Goal: Task Accomplishment & Management: Complete application form

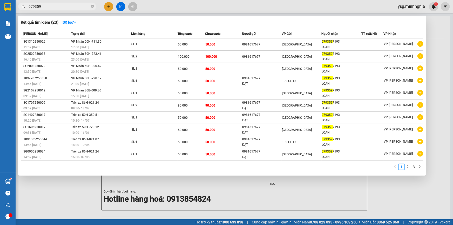
click at [110, 6] on div at bounding box center [226, 112] width 453 height 225
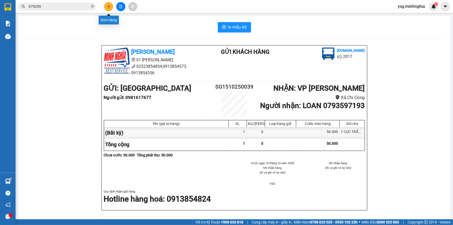
click at [109, 7] on icon "plus" at bounding box center [109, 6] width 0 height 3
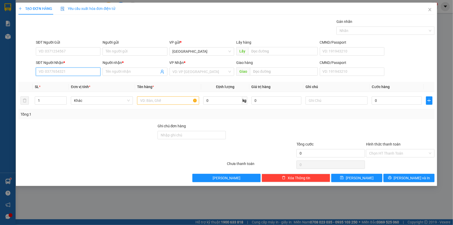
click at [69, 71] on input "SĐT Người Nhận *" at bounding box center [68, 72] width 65 height 8
click at [67, 79] on div "0985138852 - TẢO" at bounding box center [68, 82] width 58 height 6
type input "0985138852"
type input "TẢO"
type input "0985138852"
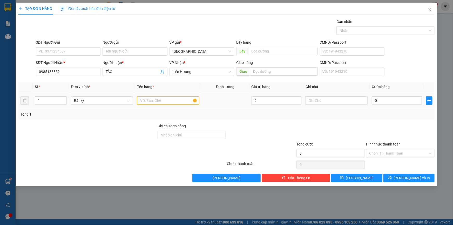
click at [186, 102] on input "text" at bounding box center [168, 100] width 62 height 8
click at [339, 102] on input "text" at bounding box center [337, 100] width 62 height 8
paste input "Ù"
paste input "Ê"
paste input "Ệ"
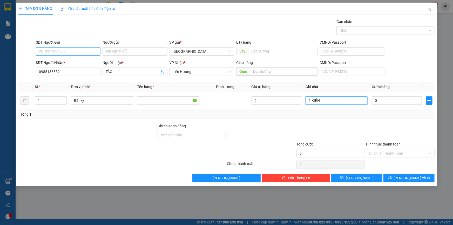
type input "1 KIỆN"
click at [79, 52] on input "SĐT Người Gửi" at bounding box center [68, 51] width 65 height 8
type input "0333600685"
click at [337, 106] on td "1 KIỆN" at bounding box center [337, 100] width 66 height 17
click at [342, 97] on input "1 KIỆN" at bounding box center [337, 100] width 62 height 8
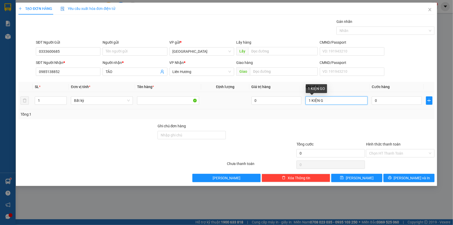
paste input "Ô"
paste input "Ỗ"
paste input "Đ"
paste input "Ê"
paste input "Ệ"
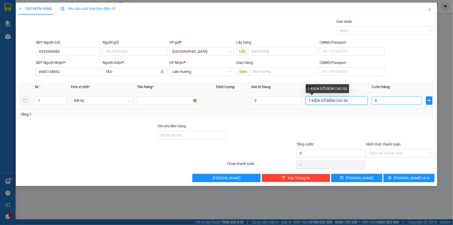
type input "1 KIỆN GỖ ĐỆM CAO SU"
click at [383, 101] on input "0" at bounding box center [397, 100] width 50 height 8
type input "2"
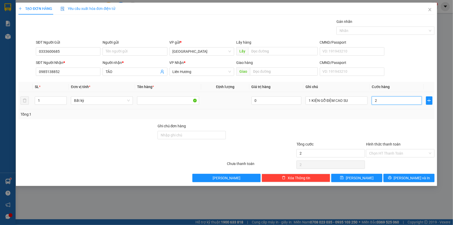
type input "20"
type input "200"
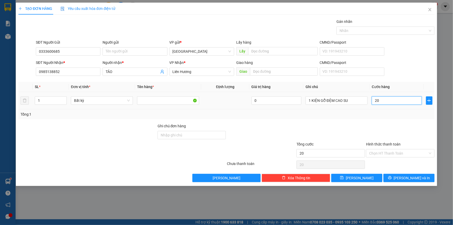
type input "200"
type input "200.000"
drag, startPoint x: 387, startPoint y: 146, endPoint x: 387, endPoint y: 149, distance: 2.6
click at [387, 147] on div "Hình thức thanh toán" at bounding box center [400, 145] width 69 height 8
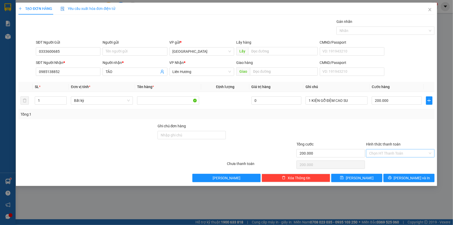
click at [387, 150] on input "Hình thức thanh toán" at bounding box center [398, 153] width 59 height 8
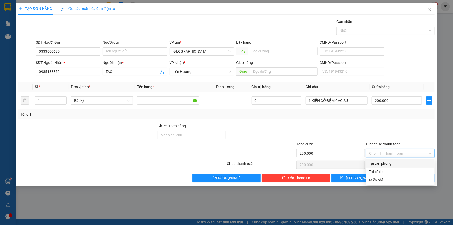
click at [387, 161] on div "Tại văn phòng" at bounding box center [400, 164] width 62 height 6
type input "0"
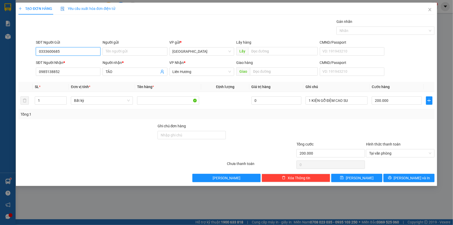
drag, startPoint x: 78, startPoint y: 47, endPoint x: 0, endPoint y: 56, distance: 78.4
click at [0, 56] on div "TẠO ĐƠN HÀNG Yêu cầu xuất hóa đơn điện tử Transit Pickup Surcharge Ids Transit …" at bounding box center [226, 112] width 453 height 225
click at [404, 177] on button "[PERSON_NAME] và In" at bounding box center [409, 178] width 51 height 8
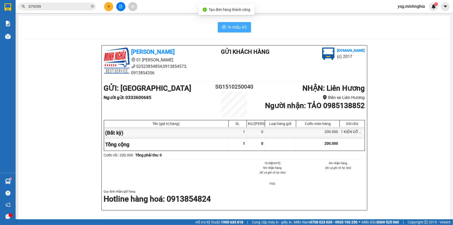
click at [221, 30] on button "In mẫu A5" at bounding box center [234, 27] width 33 height 10
click at [110, 5] on icon "plus" at bounding box center [109, 7] width 4 height 4
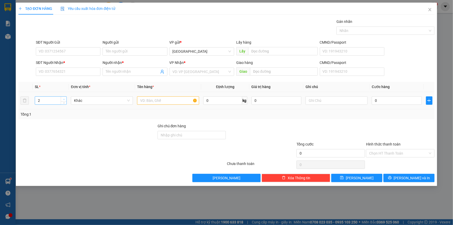
click at [62, 98] on span "up" at bounding box center [63, 99] width 3 height 3
type input "3"
click at [62, 97] on span "Increase Value" at bounding box center [64, 99] width 6 height 5
click at [56, 71] on input "SĐT Người Nhận *" at bounding box center [68, 72] width 65 height 8
click at [60, 88] on div "SL *" at bounding box center [51, 87] width 32 height 6
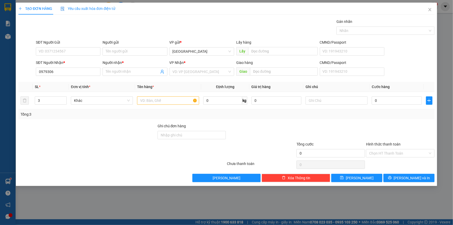
click at [63, 83] on th "SL *" at bounding box center [51, 87] width 36 height 10
click at [65, 71] on input "0979306" at bounding box center [68, 72] width 65 height 8
click at [68, 83] on div "0979306897 - PHONG" at bounding box center [68, 82] width 58 height 6
type input "0979306897"
type input "PHONG"
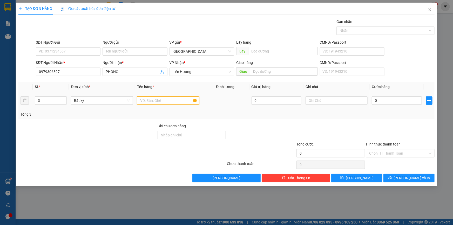
click at [177, 100] on input "text" at bounding box center [168, 100] width 62 height 8
click at [324, 99] on input "text" at bounding box center [337, 100] width 62 height 8
paste input "ùng"
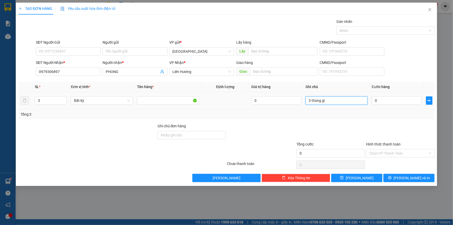
paste input "â"
paste input "ấy"
paste input "ủy"
paste input "ê"
paste input "ể"
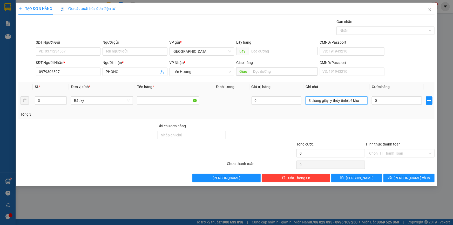
paste input "ô"
paste input "đ"
paste input "ê"
paste input "ền"
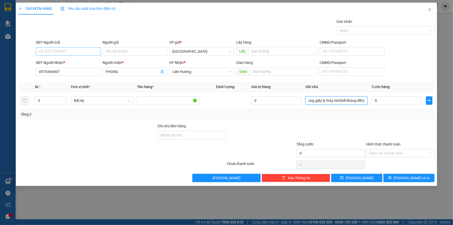
type input "3 thùng giấy ly thủy tinh(bể không đền)"
click at [58, 51] on input "SĐT Người Gửi" at bounding box center [68, 51] width 65 height 8
click at [193, 25] on div "Gói vận chuyển * Tiêu chuẩn Gán nhãn Nhãn" at bounding box center [235, 28] width 401 height 18
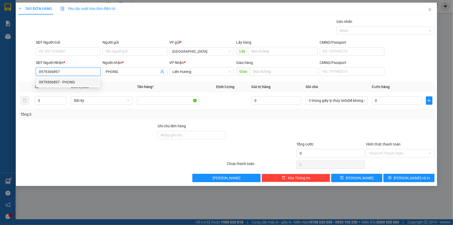
drag, startPoint x: 65, startPoint y: 74, endPoint x: 3, endPoint y: 78, distance: 62.7
click at [3, 78] on div "TẠO ĐƠN HÀNG Yêu cầu xuất hóa đơn điện tử Transit Pickup Surcharge Ids Transit …" at bounding box center [226, 112] width 453 height 225
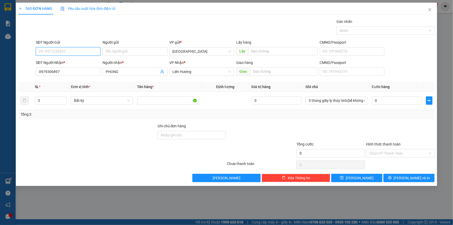
click at [86, 48] on input "SĐT Người Gửi" at bounding box center [68, 51] width 65 height 8
click at [57, 70] on div "0937126659" at bounding box center [68, 70] width 58 height 6
type input "0937126659"
click at [374, 98] on input "0" at bounding box center [397, 100] width 50 height 8
type input "1"
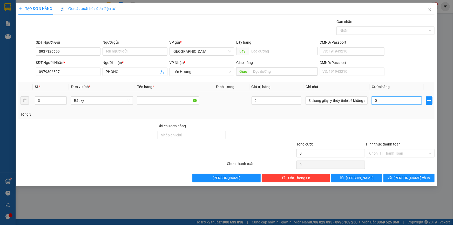
type input "1"
type input "17"
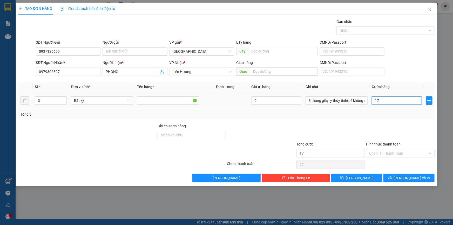
type input "170"
type input "170.000"
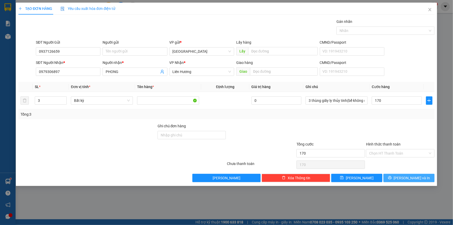
type input "170.000"
click at [402, 180] on button "[PERSON_NAME] và In" at bounding box center [409, 178] width 51 height 8
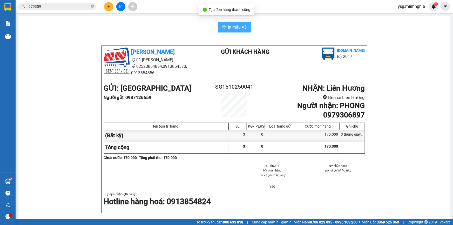
click at [240, 27] on span "In mẫu A5" at bounding box center [237, 27] width 19 height 6
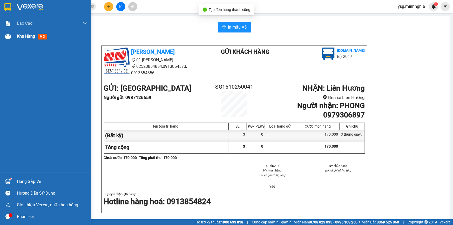
click at [28, 33] on div "Kho hàng mới" at bounding box center [33, 36] width 32 height 6
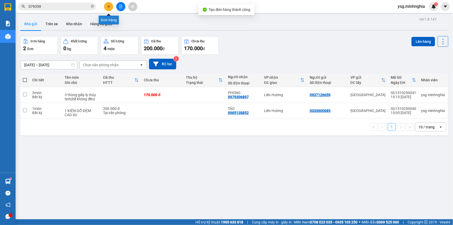
click at [108, 5] on icon "plus" at bounding box center [109, 7] width 4 height 4
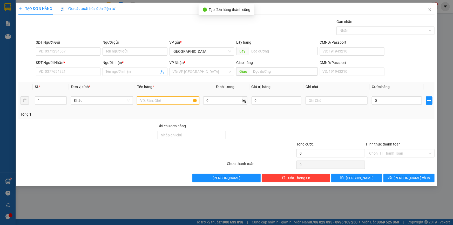
click at [151, 99] on input "text" at bounding box center [168, 100] width 62 height 8
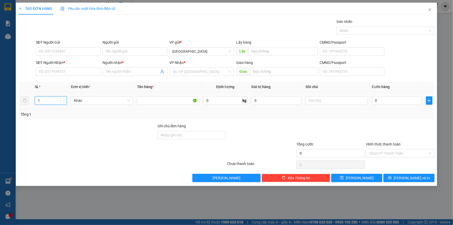
drag, startPoint x: 58, startPoint y: 99, endPoint x: 0, endPoint y: 108, distance: 58.3
click at [0, 108] on div "TẠO ĐƠN HÀNG Yêu cầu xuất hóa đơn điện tử Transit Pickup Surcharge Ids Transit …" at bounding box center [226, 112] width 453 height 225
type input "4"
click at [315, 100] on input "text" at bounding box center [337, 100] width 62 height 8
paste input "ùng"
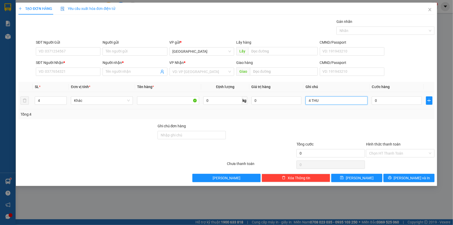
paste input "ÙNG"
paste input "Â"
paste input "ẤY"
paste input "ÁI"
paste input "Â"
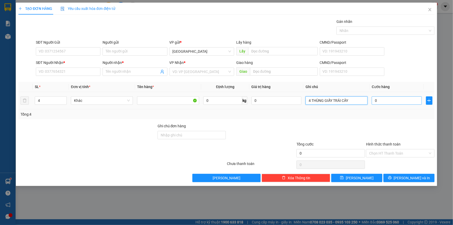
type input "4 THÙNG GIẤY TRÁI CÂY"
click at [395, 99] on input "0" at bounding box center [397, 100] width 50 height 8
type input "1"
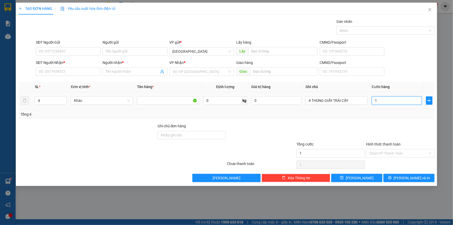
type input "16"
type input "160"
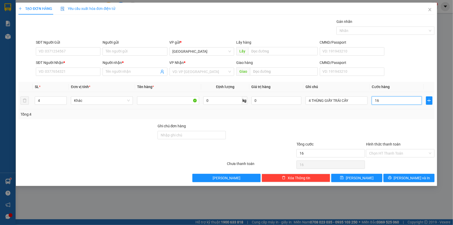
type input "160"
type input "160.000"
click at [52, 73] on input "SĐT Người Nhận *" at bounding box center [68, 72] width 65 height 8
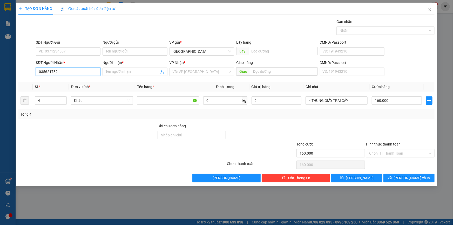
type input "0356217328"
click at [58, 79] on div "0356217328 - HƯƠNG" at bounding box center [68, 82] width 58 height 6
type input "HƯƠNG"
type input "0356217328"
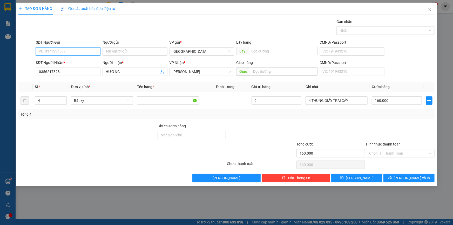
click at [68, 51] on input "SĐT Người Gửi" at bounding box center [68, 51] width 65 height 8
click at [67, 67] on div "0945834444 - NHẤT NAM" at bounding box center [68, 70] width 65 height 8
type input "0945834444"
type input "NHẤT NAM"
click at [435, 177] on button "[PERSON_NAME] và In" at bounding box center [409, 178] width 51 height 8
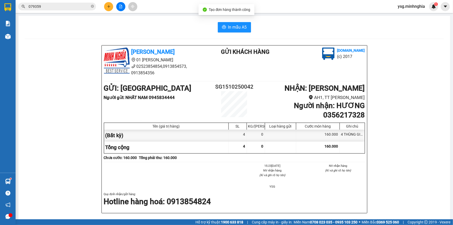
click at [240, 33] on div "In mẫu A5 [PERSON_NAME] 01 Đinh Tiên Hoàng 02523854854,0913854573, 0913854356 G…" at bounding box center [234, 220] width 432 height 409
click at [238, 29] on span "In mẫu A5" at bounding box center [237, 27] width 19 height 6
click at [109, 5] on icon "plus" at bounding box center [109, 7] width 4 height 4
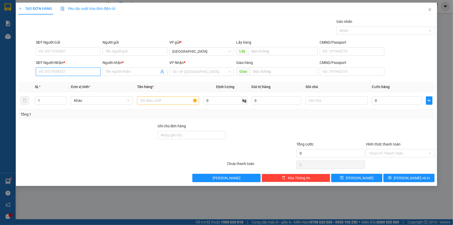
click at [88, 72] on input "SĐT Người Nhận *" at bounding box center [68, 72] width 65 height 8
type input "0918659403"
click at [75, 81] on div "0918659403 - [PERSON_NAME]" at bounding box center [68, 82] width 58 height 6
type input "BÌNH LÊ"
type input "0918659403"
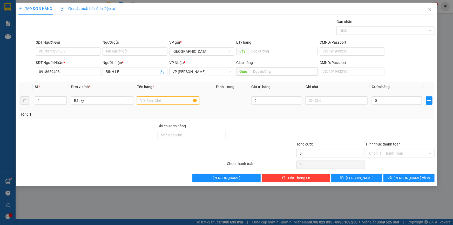
click at [155, 101] on input "text" at bounding box center [168, 100] width 62 height 8
click at [90, 52] on input "SĐT Người Gửi" at bounding box center [68, 51] width 65 height 8
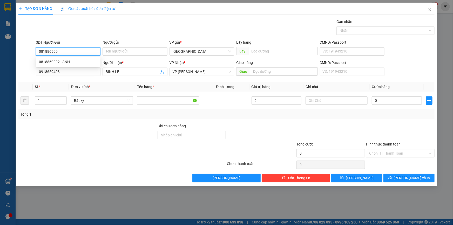
type input "0818869002"
click at [90, 62] on div "0818869002 - ANH" at bounding box center [68, 62] width 58 height 6
type input "ANH"
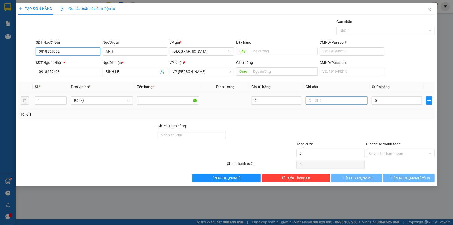
type input "0818869002"
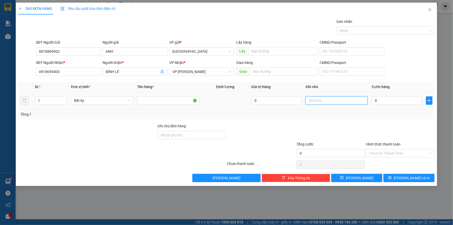
click at [337, 96] on input "text" at bounding box center [337, 100] width 62 height 8
paste input "ÙNG"
paste input "Â"
paste input "Ấ"
paste input "Ỹ"
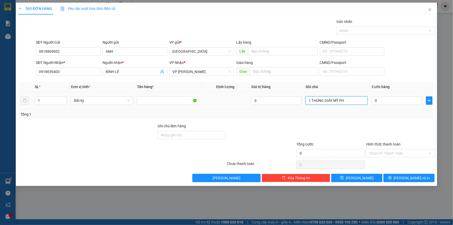
paste input "Â"
paste input "Ẩ"
type input "1 THÙNG GIẤY MỸ PHẨM"
click at [401, 99] on input "0" at bounding box center [397, 100] width 50 height 8
type input "3"
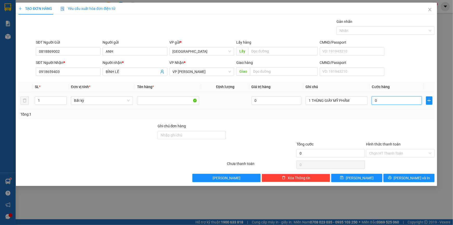
type input "3"
type input "30"
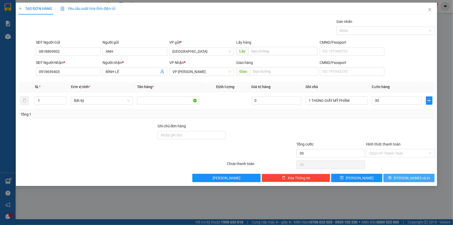
type input "30.000"
click at [415, 177] on span "[PERSON_NAME] và In" at bounding box center [412, 178] width 36 height 6
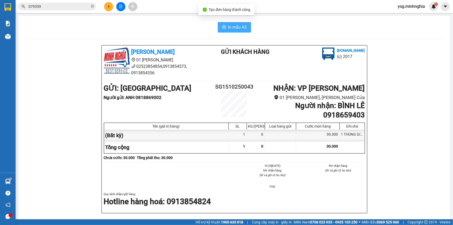
click at [246, 26] on button "In mẫu A5" at bounding box center [234, 27] width 33 height 10
click at [235, 26] on span "In mẫu A5" at bounding box center [237, 27] width 19 height 6
click at [247, 26] on button "In mẫu A5" at bounding box center [234, 27] width 33 height 10
click at [240, 25] on span "In mẫu A5" at bounding box center [237, 27] width 19 height 6
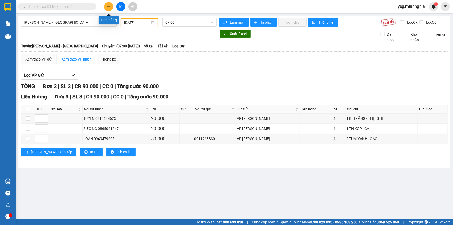
click at [109, 6] on icon "plus" at bounding box center [109, 7] width 4 height 4
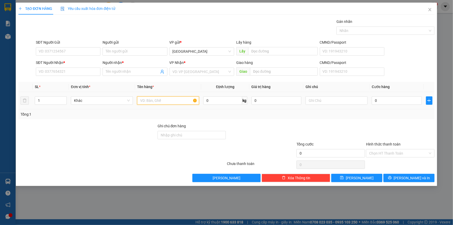
click at [159, 102] on input "text" at bounding box center [168, 100] width 62 height 8
type input "b"
type input "n"
type input "3"
click at [432, 9] on span "Close" at bounding box center [430, 10] width 15 height 15
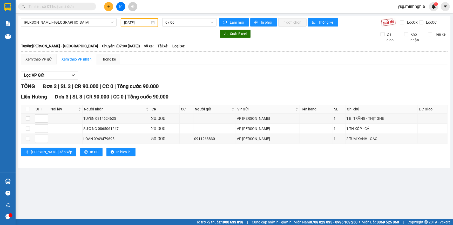
click at [87, 8] on input "text" at bounding box center [59, 7] width 61 height 6
paste input "0979306897"
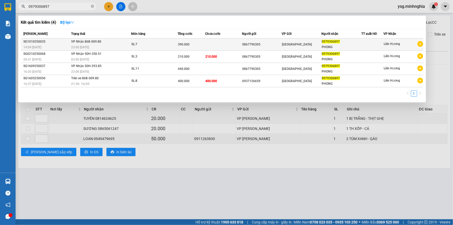
type input "0979306897"
click at [222, 45] on td at bounding box center [223, 44] width 37 height 12
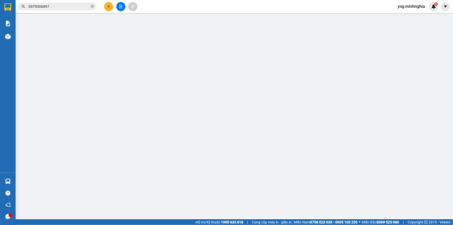
type input "0867790305"
type input "0979306897"
type input "390.000"
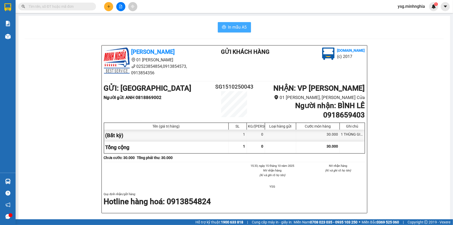
click at [234, 28] on span "In mẫu A5" at bounding box center [237, 27] width 19 height 6
click at [120, 7] on icon "file-add" at bounding box center [121, 7] width 4 height 4
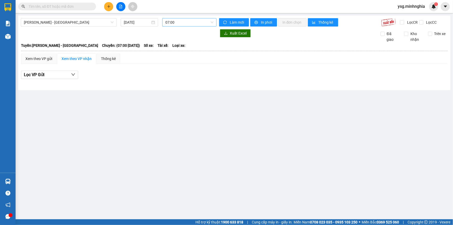
click at [189, 20] on span "07:00" at bounding box center [189, 22] width 48 height 8
click at [130, 19] on input "15/10/2025" at bounding box center [137, 22] width 26 height 6
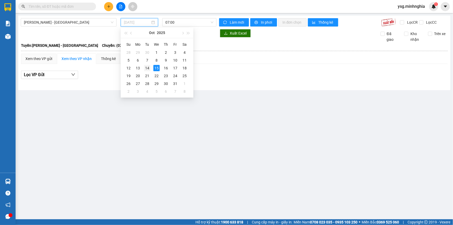
click at [151, 68] on td "14" at bounding box center [147, 68] width 9 height 8
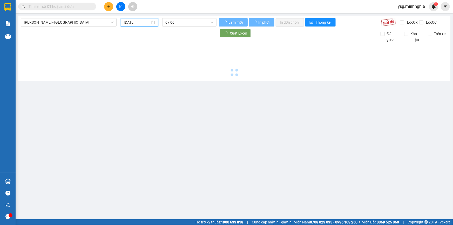
type input "14/10/2025"
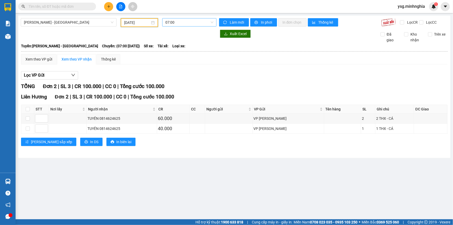
click at [186, 24] on span "07:00" at bounding box center [189, 22] width 48 height 8
click at [109, 5] on icon "plus" at bounding box center [109, 7] width 4 height 4
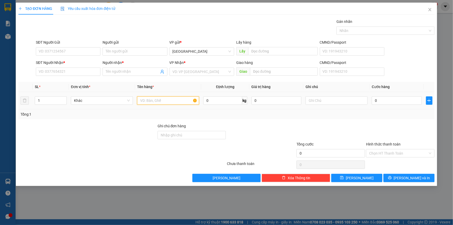
click at [148, 101] on input "text" at bounding box center [168, 100] width 62 height 8
click at [329, 101] on input "text" at bounding box center [337, 100] width 62 height 8
click at [91, 75] on input "SĐT Người Nhận *" at bounding box center [68, 72] width 65 height 8
click at [323, 99] on input "text" at bounding box center [337, 100] width 62 height 8
paste input "â"
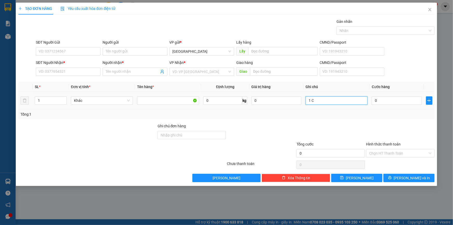
paste input "Â"
paste input "ẤY"
paste input "Ô"
paste input "Ộ"
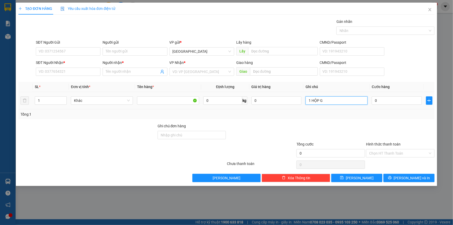
paste input "Â"
paste input "Ư"
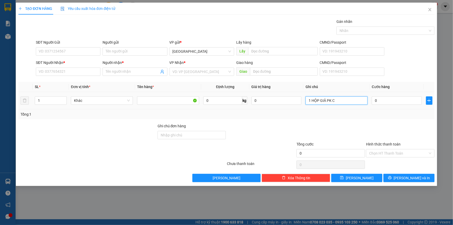
paste input "Ử"
click at [326, 101] on input "1 HỘP GIÂ PK CỬA" at bounding box center [337, 100] width 62 height 8
paste input "Ý"
type input "1 HỘP GIÂÝ PK CỬA"
click at [381, 104] on input "0" at bounding box center [397, 100] width 50 height 8
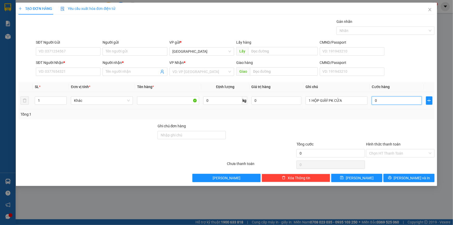
type input "3"
type input "30"
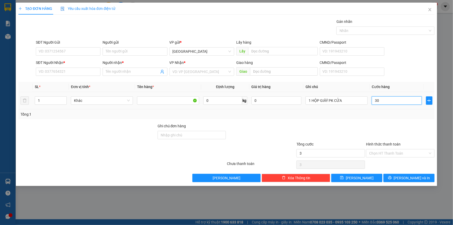
type input "30"
type input "30.000"
click at [87, 73] on input "SĐT Người Nhận *" at bounding box center [68, 72] width 65 height 8
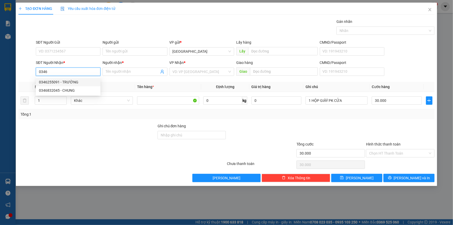
click at [75, 83] on div "0346255091 - TRƯỜNG" at bounding box center [68, 82] width 58 height 6
type input "0346255091"
type input "TRƯỜNG"
type input "0346255091"
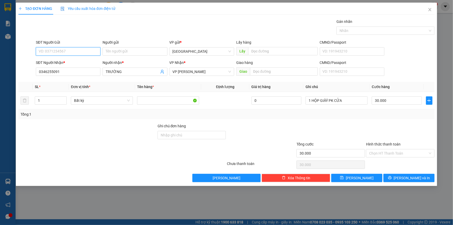
click at [82, 52] on input "SĐT Người Gửi" at bounding box center [68, 51] width 65 height 8
click at [74, 62] on div "0888600456 - HIỀN" at bounding box center [68, 62] width 58 height 6
click at [404, 171] on div "Transit Pickup Surcharge Ids Transit Deliver Surcharge Ids Transit Deliver Surc…" at bounding box center [226, 100] width 416 height 163
click at [403, 183] on div "TẠO ĐƠN HÀNG Yêu cầu xuất hóa đơn điện tử Transit Pickup Surcharge Ids Transit …" at bounding box center [227, 94] width 422 height 183
click at [403, 180] on button "[PERSON_NAME] và In" at bounding box center [409, 178] width 51 height 8
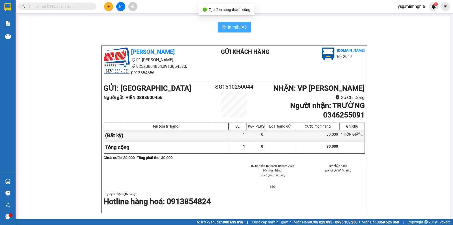
click at [224, 23] on button "In mẫu A5" at bounding box center [234, 27] width 33 height 10
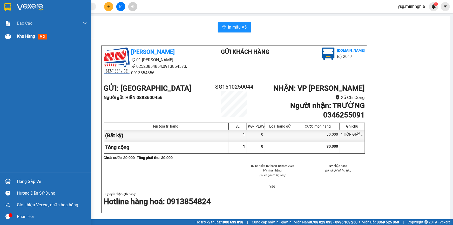
click at [27, 39] on div "Kho hàng mới" at bounding box center [33, 36] width 32 height 6
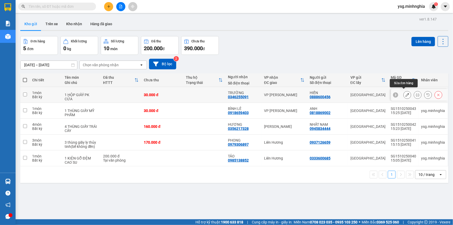
click at [407, 94] on button at bounding box center [407, 94] width 7 height 9
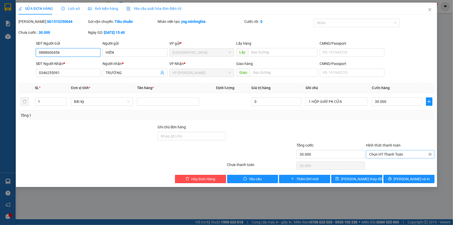
click at [408, 153] on span "Chọn HT Thanh Toán" at bounding box center [400, 154] width 62 height 8
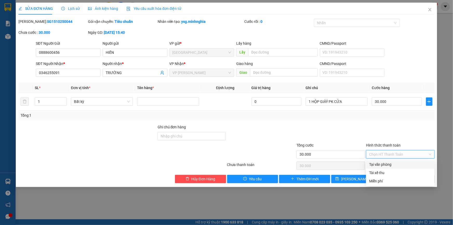
click at [402, 162] on div "Tại văn phòng" at bounding box center [400, 165] width 62 height 6
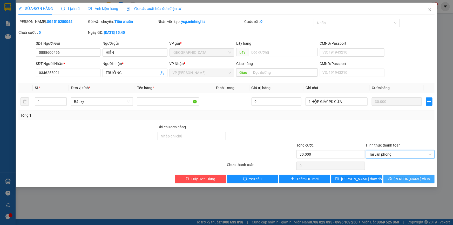
click at [397, 179] on button "[PERSON_NAME] và In" at bounding box center [409, 179] width 51 height 8
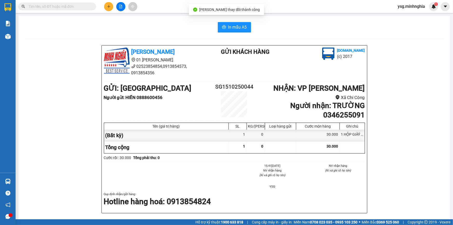
click at [235, 21] on div "In mẫu A5 Minh Nghĩa 01 Đinh Tiên Hoàng 02523854854,0913854573, 0913854356 Gửi …" at bounding box center [234, 220] width 432 height 409
click at [235, 22] on div "In mẫu A5 Minh Nghĩa 01 Đinh Tiên Hoàng 02523854854,0913854573, 0913854356 Gửi …" at bounding box center [234, 220] width 432 height 409
click at [235, 23] on button "In mẫu A5" at bounding box center [234, 27] width 33 height 10
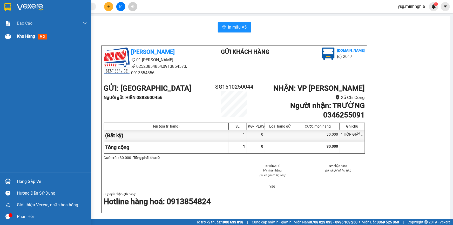
click at [26, 36] on span "Kho hàng" at bounding box center [26, 36] width 18 height 5
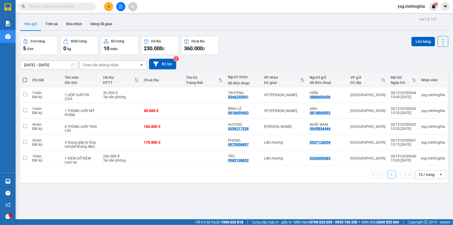
click at [110, 5] on icon "plus" at bounding box center [109, 7] width 4 height 4
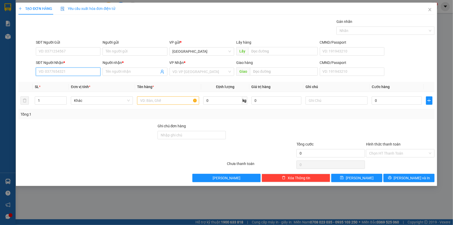
click at [62, 74] on input "SĐT Người Nhận *" at bounding box center [68, 72] width 65 height 8
type input "0965591630"
click at [65, 80] on div "0965591630 - KIM UYÊN" at bounding box center [68, 82] width 58 height 6
type input "KIM UYÊN"
type input "0965591630"
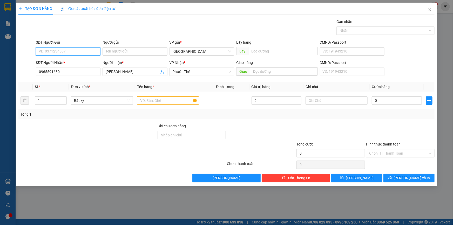
click at [74, 48] on input "SĐT Người Gửi" at bounding box center [68, 51] width 65 height 8
click at [148, 102] on input "text" at bounding box center [168, 100] width 62 height 8
click at [74, 47] on input "SĐT Người Gửi" at bounding box center [68, 51] width 65 height 8
type input "0786492233"
click at [356, 101] on input "text" at bounding box center [337, 100] width 62 height 8
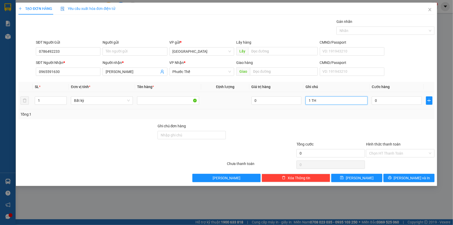
paste input "ÙNG"
paste input "Â"
paste input "ẤY"
paste input "Ô"
paste input "ỐC"
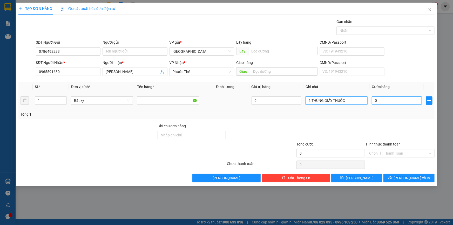
type input "1 THÙNG GIẤY THUỐC"
click at [379, 102] on input "0" at bounding box center [397, 100] width 50 height 8
type input "5"
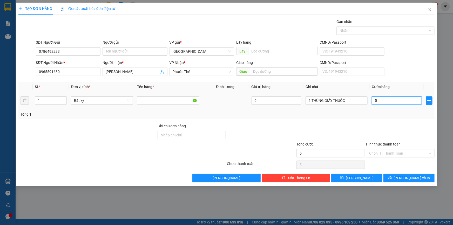
type input "50"
type input "50.000"
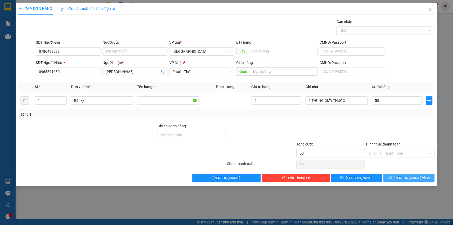
type input "50.000"
click at [421, 178] on button "[PERSON_NAME] và In" at bounding box center [409, 178] width 51 height 8
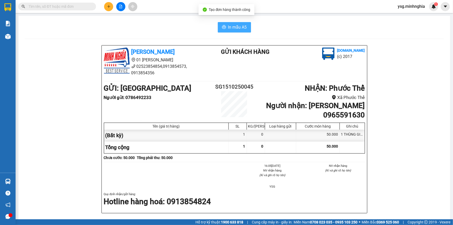
click at [236, 28] on span "In mẫu A5" at bounding box center [237, 27] width 19 height 6
click at [107, 5] on button at bounding box center [108, 6] width 9 height 9
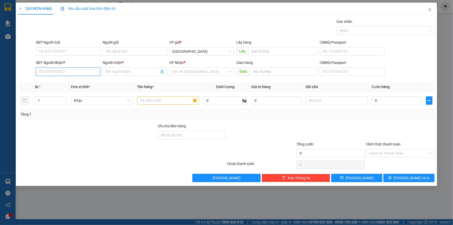
click at [64, 73] on input "SĐT Người Nhận *" at bounding box center [68, 72] width 65 height 8
type input "0966603384"
click at [56, 81] on div "0966603384 - A THIẾT (0966603381)" at bounding box center [69, 82] width 61 height 6
type input "A THIẾT (0966603381)"
type input "KM 30"
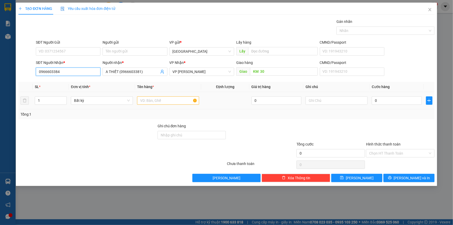
type input "0966603384"
click at [161, 100] on input "text" at bounding box center [168, 100] width 62 height 8
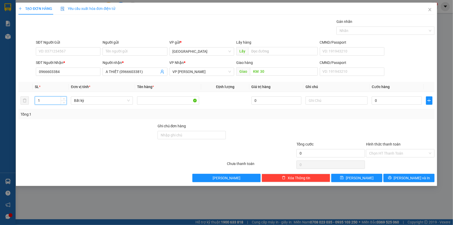
drag, startPoint x: 41, startPoint y: 99, endPoint x: 5, endPoint y: 107, distance: 36.8
click at [6, 107] on div "TẠO ĐƠN HÀNG Yêu cầu xuất hóa đơn điện tử Transit Pickup Surcharge Ids Transit …" at bounding box center [226, 112] width 453 height 225
type input "5"
click at [325, 102] on input "text" at bounding box center [337, 100] width 62 height 8
paste input "ÁO"
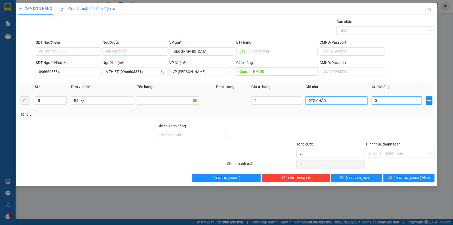
type input "5TG CHÁO"
click at [376, 97] on input "0" at bounding box center [397, 100] width 50 height 8
type input "2"
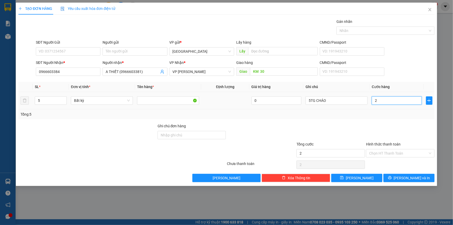
type input "25"
type input "250"
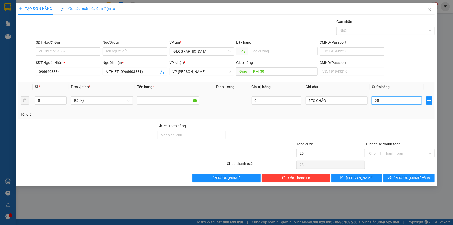
type input "250"
click at [411, 179] on span "[PERSON_NAME] và In" at bounding box center [412, 178] width 36 height 6
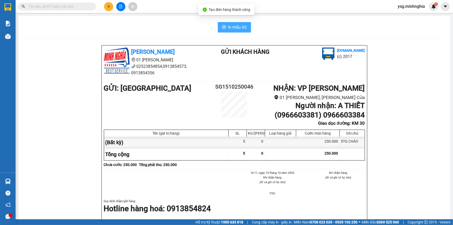
click at [235, 26] on span "In mẫu A5" at bounding box center [237, 27] width 19 height 6
click at [111, 5] on button at bounding box center [108, 6] width 9 height 9
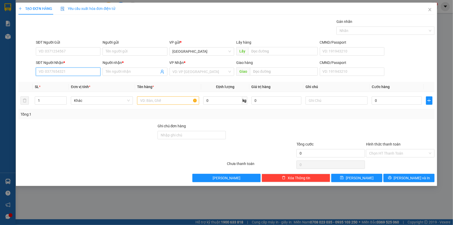
click at [74, 75] on input "SĐT Người Nhận *" at bounding box center [68, 72] width 65 height 8
type input "0329191733"
click at [71, 79] on div "0329191733 - NHI" at bounding box center [68, 82] width 58 height 6
type input "NHI"
type input "HÀM MỸ"
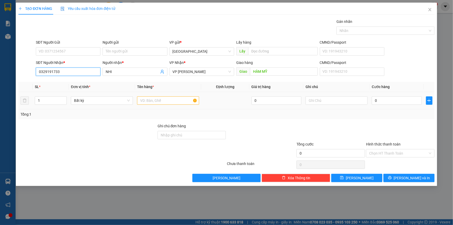
type input "0329191733"
click at [158, 99] on input "text" at bounding box center [168, 100] width 62 height 8
type input "2"
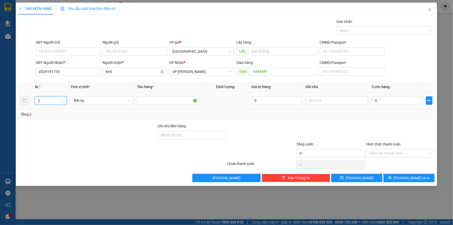
click at [62, 97] on span "Increase Value" at bounding box center [64, 99] width 6 height 5
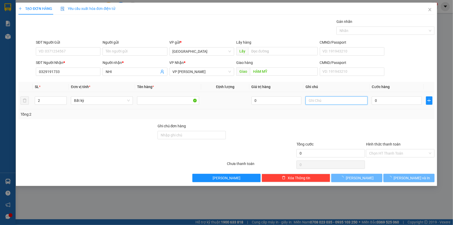
click at [314, 100] on input "text" at bounding box center [337, 100] width 62 height 8
paste input "ÁO"
type input "2TG CHÁO"
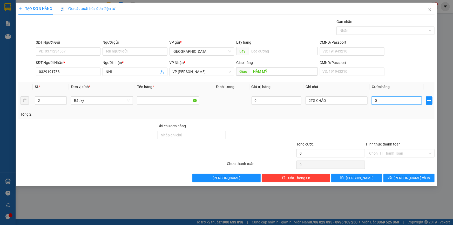
click at [374, 101] on input "0" at bounding box center [397, 100] width 50 height 8
type input "1"
type input "10"
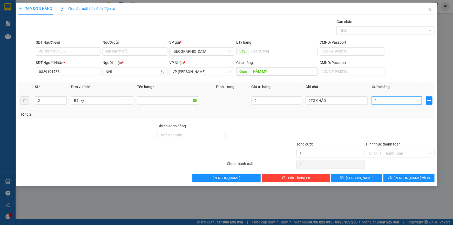
type input "10"
type input "100"
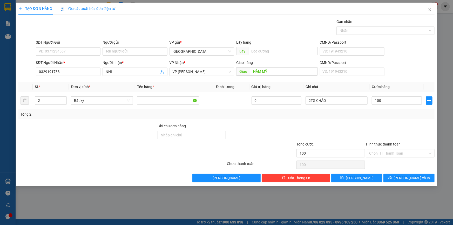
type input "100.000"
click at [400, 173] on div "Transit Pickup Surcharge Ids Transit Deliver Surcharge Ids Transit Deliver Surc…" at bounding box center [226, 100] width 416 height 163
click at [405, 177] on span "[PERSON_NAME] và In" at bounding box center [412, 178] width 36 height 6
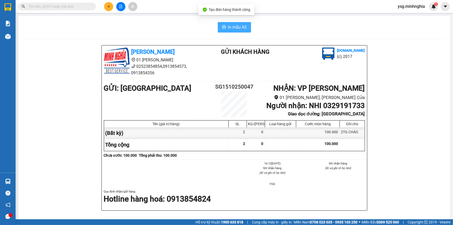
click at [235, 24] on span "In mẫu A5" at bounding box center [237, 27] width 19 height 6
click at [110, 4] on button at bounding box center [108, 6] width 9 height 9
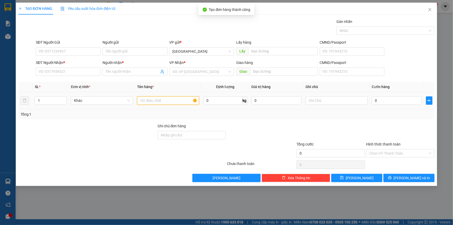
click at [147, 103] on input "text" at bounding box center [168, 100] width 62 height 8
click at [78, 66] on div "SĐT Người Nhận *" at bounding box center [68, 64] width 65 height 8
click at [73, 75] on input "SĐT Người Nhận *" at bounding box center [68, 72] width 65 height 8
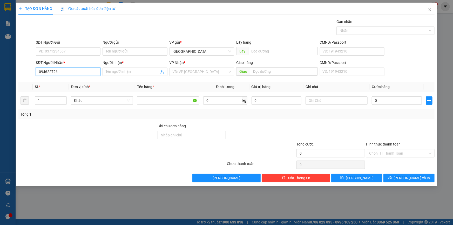
type input "0946227264"
click at [58, 84] on div "0946227264 - LINH" at bounding box center [68, 82] width 58 height 6
type input "LINH"
type input "0946227264"
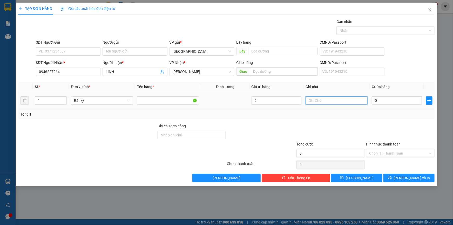
click at [311, 97] on input "text" at bounding box center [337, 100] width 62 height 8
paste input "Á"
type input "1TG CHÁO"
click at [384, 99] on input "0" at bounding box center [397, 100] width 50 height 8
type input "4"
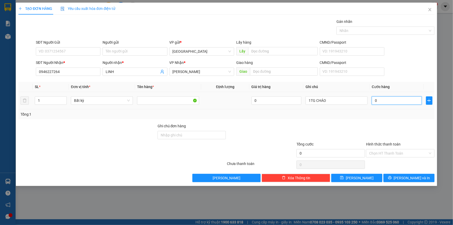
type input "4"
type input "40"
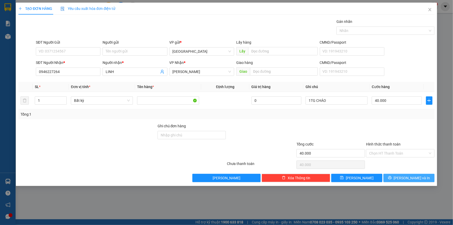
click at [394, 178] on button "[PERSON_NAME] và In" at bounding box center [409, 178] width 51 height 8
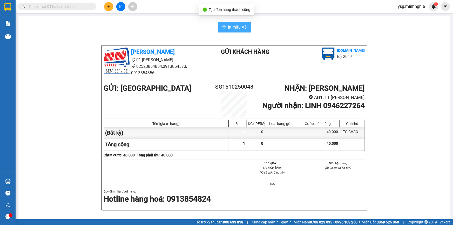
click at [225, 24] on button "In mẫu A5" at bounding box center [234, 27] width 33 height 10
click at [108, 8] on icon "plus" at bounding box center [109, 7] width 4 height 4
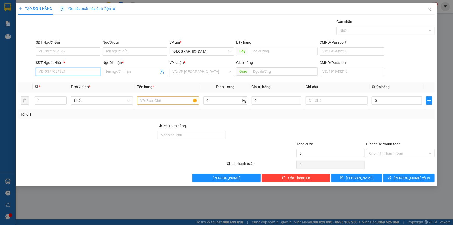
click at [96, 72] on input "SĐT Người Nhận *" at bounding box center [68, 72] width 65 height 8
type input "0907742327"
click at [77, 81] on div "0907742327 - MINH" at bounding box center [68, 82] width 58 height 6
type input "MINH"
type input "MỎ CÁT THỦY TINH"
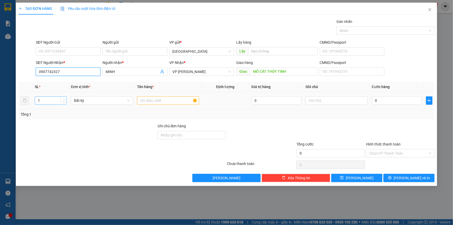
type input "0907742327"
click at [64, 97] on span "Increase Value" at bounding box center [64, 99] width 6 height 5
click at [63, 102] on icon "down" at bounding box center [64, 102] width 2 height 2
type input "1"
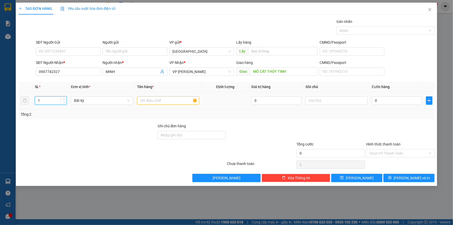
click at [63, 102] on icon "down" at bounding box center [64, 102] width 2 height 2
click at [147, 103] on input "text" at bounding box center [168, 100] width 62 height 8
click at [364, 96] on input "text" at bounding box center [337, 100] width 62 height 8
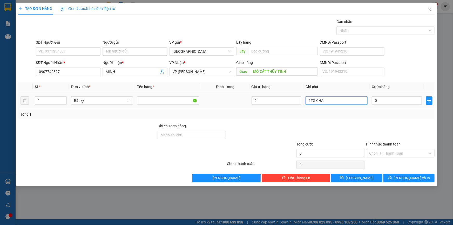
paste input "Á"
paste input "Ê"
paste input "Ệ"
type input "1TG NGUYÊN LIỆU"
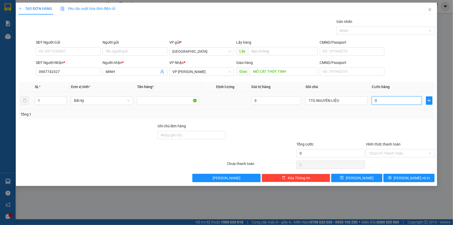
click at [377, 99] on input "0" at bounding box center [397, 100] width 50 height 8
click at [395, 175] on button "[PERSON_NAME] và In" at bounding box center [409, 178] width 51 height 8
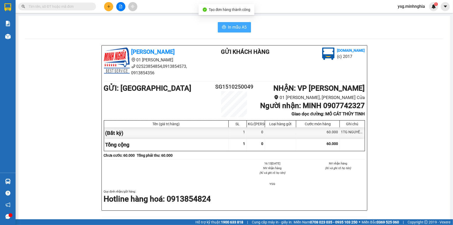
click at [240, 27] on span "In mẫu A5" at bounding box center [237, 27] width 19 height 6
click at [236, 32] on button "In mẫu A5" at bounding box center [234, 27] width 33 height 10
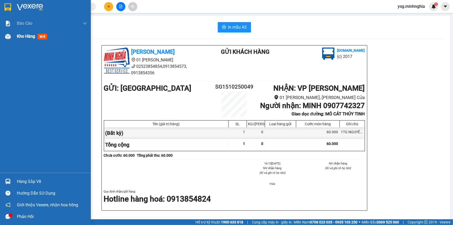
click at [14, 36] on div "Kho hàng mới" at bounding box center [45, 36] width 91 height 13
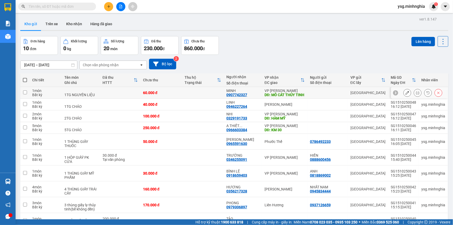
click at [406, 94] on icon at bounding box center [408, 93] width 4 height 4
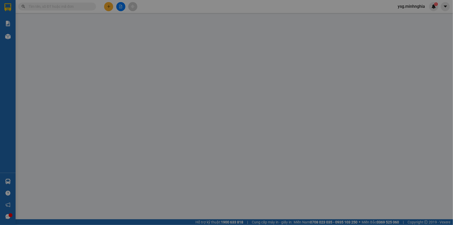
type input "0907742327"
type input "MỎ CÁT THỦY TINH"
type input "60.000"
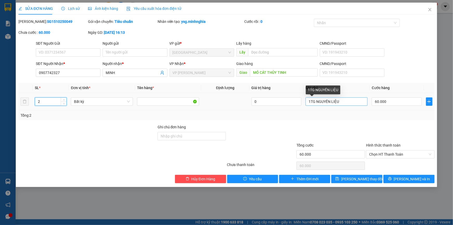
type input "2"
drag, startPoint x: 310, startPoint y: 102, endPoint x: 263, endPoint y: 121, distance: 51.6
click at [263, 121] on div "Total Paid Fee 0 Total UnPaid Fee 60.000 Cash Collection Total Fee Mã ĐH: SG151…" at bounding box center [226, 101] width 416 height 164
type input "2TG NGUYÊN LIỆU"
click at [390, 107] on td "60.000" at bounding box center [397, 101] width 54 height 17
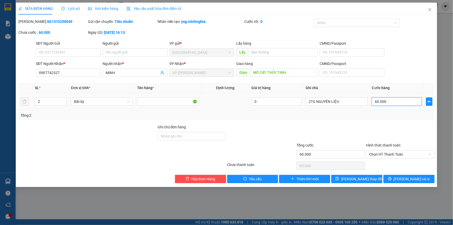
click at [392, 104] on input "60.000" at bounding box center [397, 101] width 50 height 8
type input "1"
type input "12"
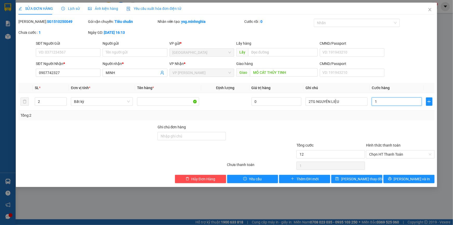
type input "12"
type input "120"
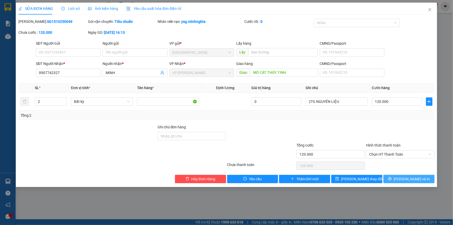
click at [392, 179] on button "[PERSON_NAME] và In" at bounding box center [409, 179] width 51 height 8
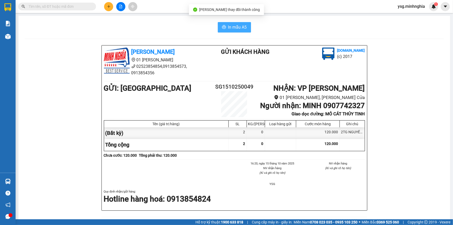
click at [222, 31] on button "In mẫu A5" at bounding box center [234, 27] width 33 height 10
click at [121, 9] on button at bounding box center [120, 6] width 9 height 9
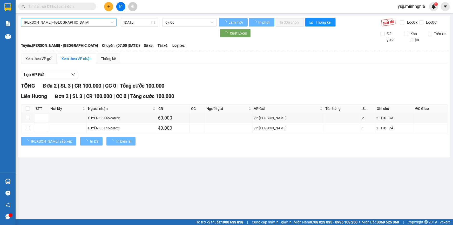
type input "15/10/2025"
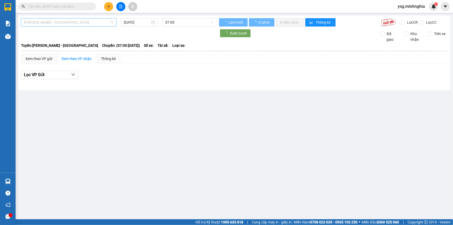
drag, startPoint x: 85, startPoint y: 26, endPoint x: 87, endPoint y: 23, distance: 4.1
click at [86, 24] on div "Phan Rí - Sài Gòn" at bounding box center [69, 22] width 96 height 8
click at [87, 23] on span "Phan Rí - Sài Gòn" at bounding box center [69, 22] width 90 height 8
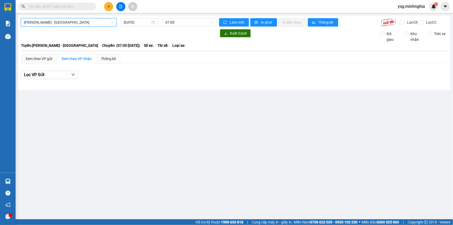
click at [73, 24] on span "Phan Rí - Sài Gòn" at bounding box center [69, 22] width 90 height 8
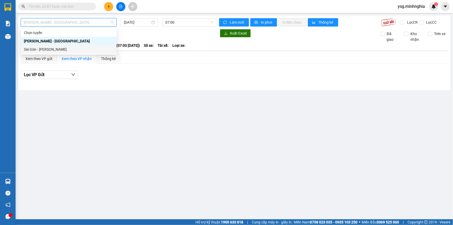
click at [57, 48] on div "Sài Gòn - Phan Rí" at bounding box center [69, 50] width 90 height 6
type input "15/10/2025"
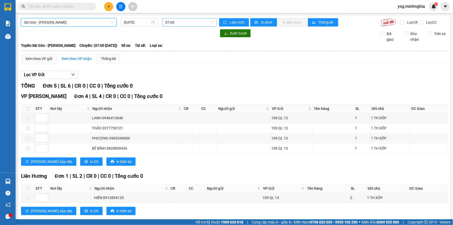
click at [187, 24] on span "07:00" at bounding box center [189, 22] width 48 height 8
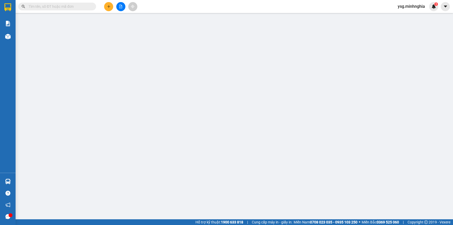
type input "0867790305"
type input "0979306897"
type input "390.000"
